Goal: Navigation & Orientation: Go to known website

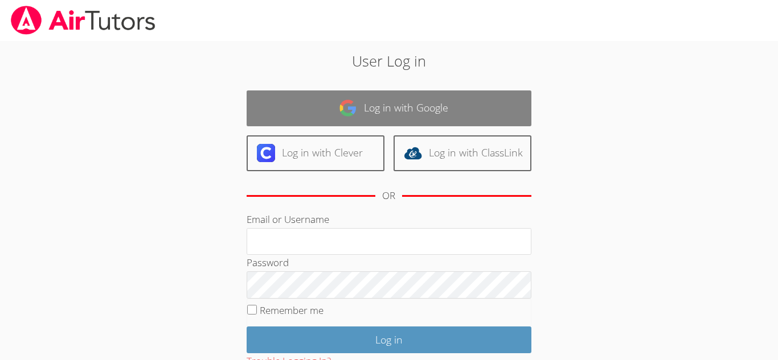
click at [432, 111] on link "Log in with Google" at bounding box center [389, 109] width 285 height 36
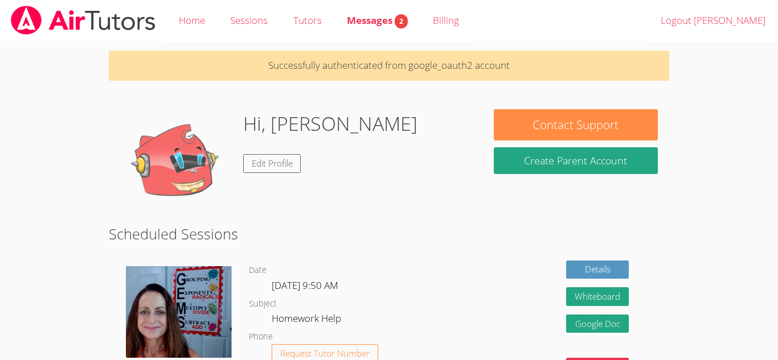
scroll to position [228, 0]
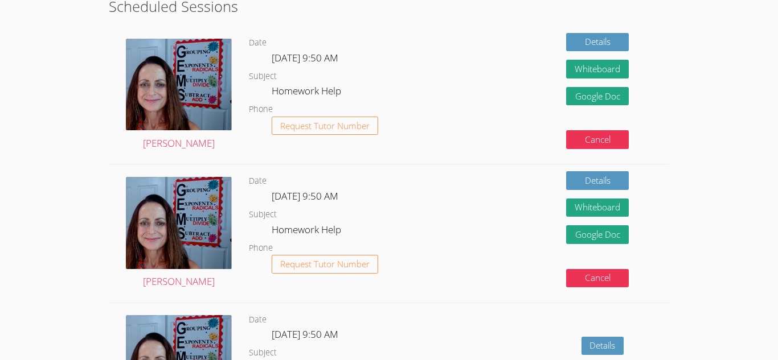
click at [536, 122] on div "Details Whiteboard Hidden Google Doc Cancel" at bounding box center [557, 95] width 224 height 138
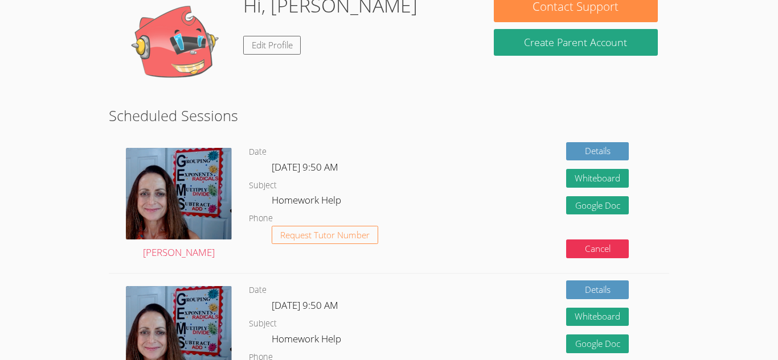
scroll to position [118, 0]
